Goal: Obtain resource: Obtain resource

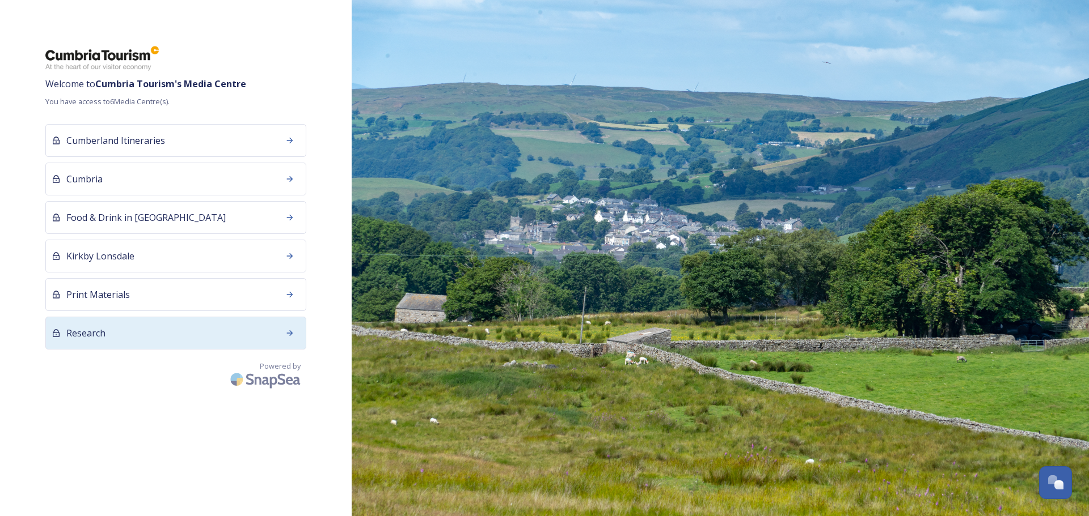
click at [133, 340] on div "Research" at bounding box center [175, 333] width 261 height 33
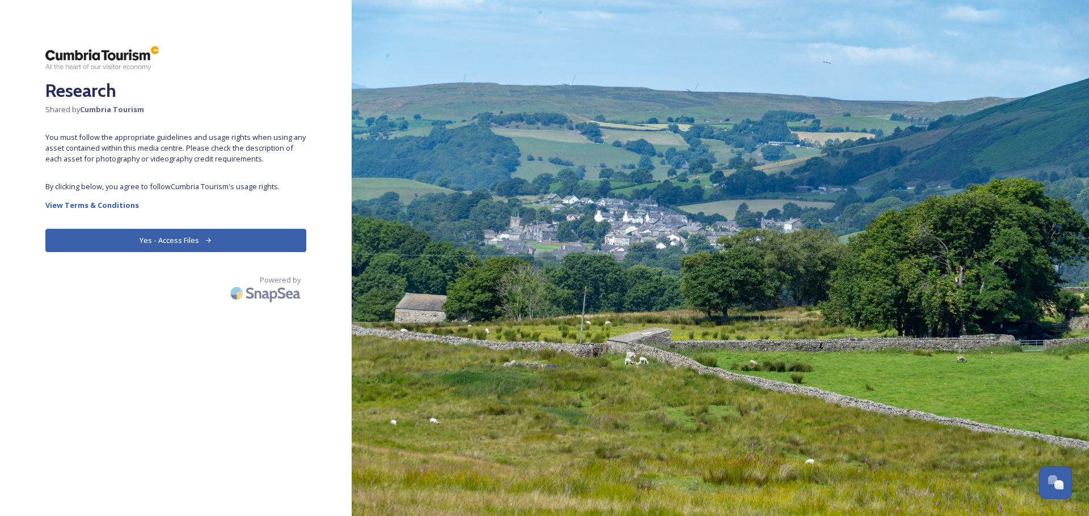
click at [206, 232] on button "Yes - Access Files" at bounding box center [175, 240] width 261 height 23
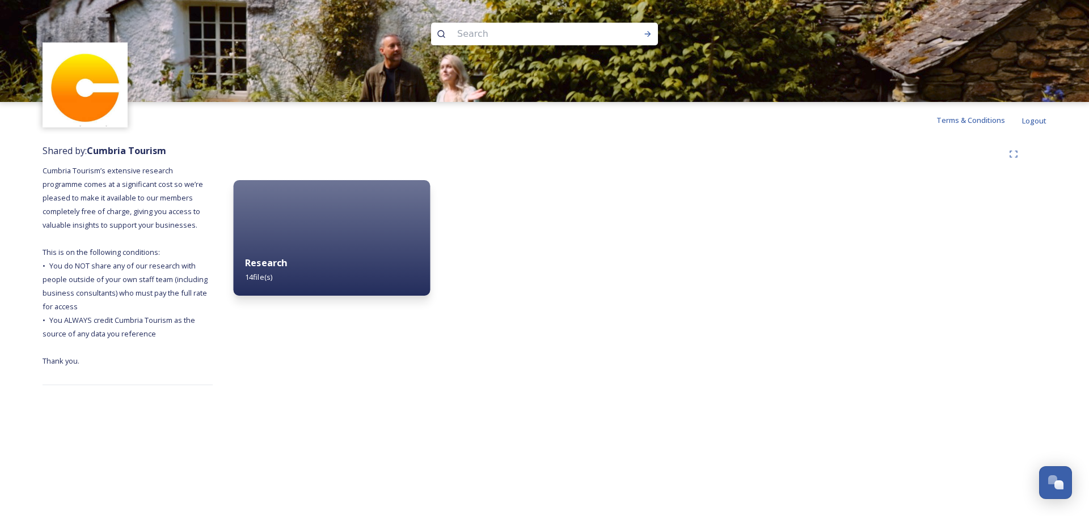
click at [305, 245] on div "Research 14 file(s)" at bounding box center [332, 270] width 197 height 52
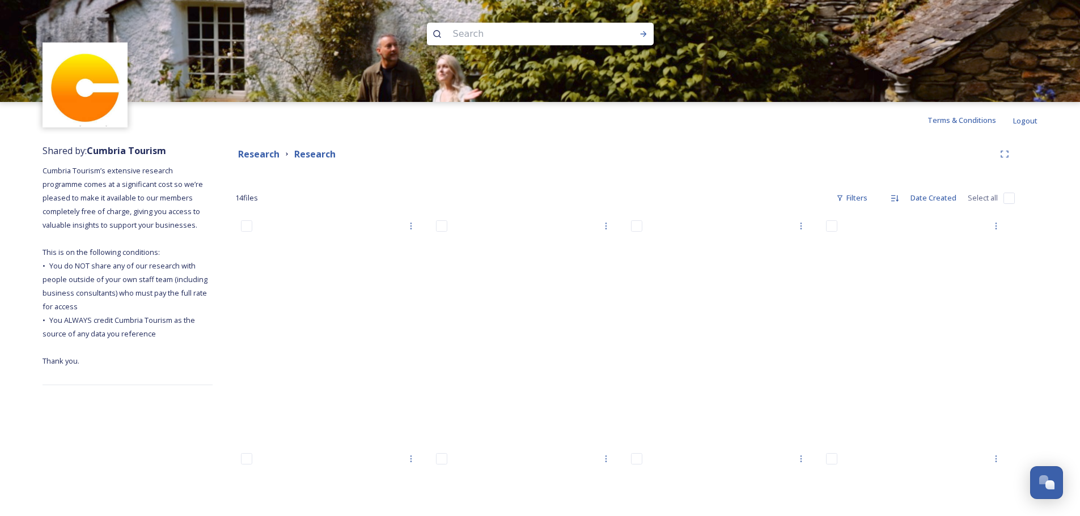
click at [858, 129] on div "Terms & Conditions Logout" at bounding box center [540, 120] width 1080 height 36
